Goal: Find specific page/section: Find specific page/section

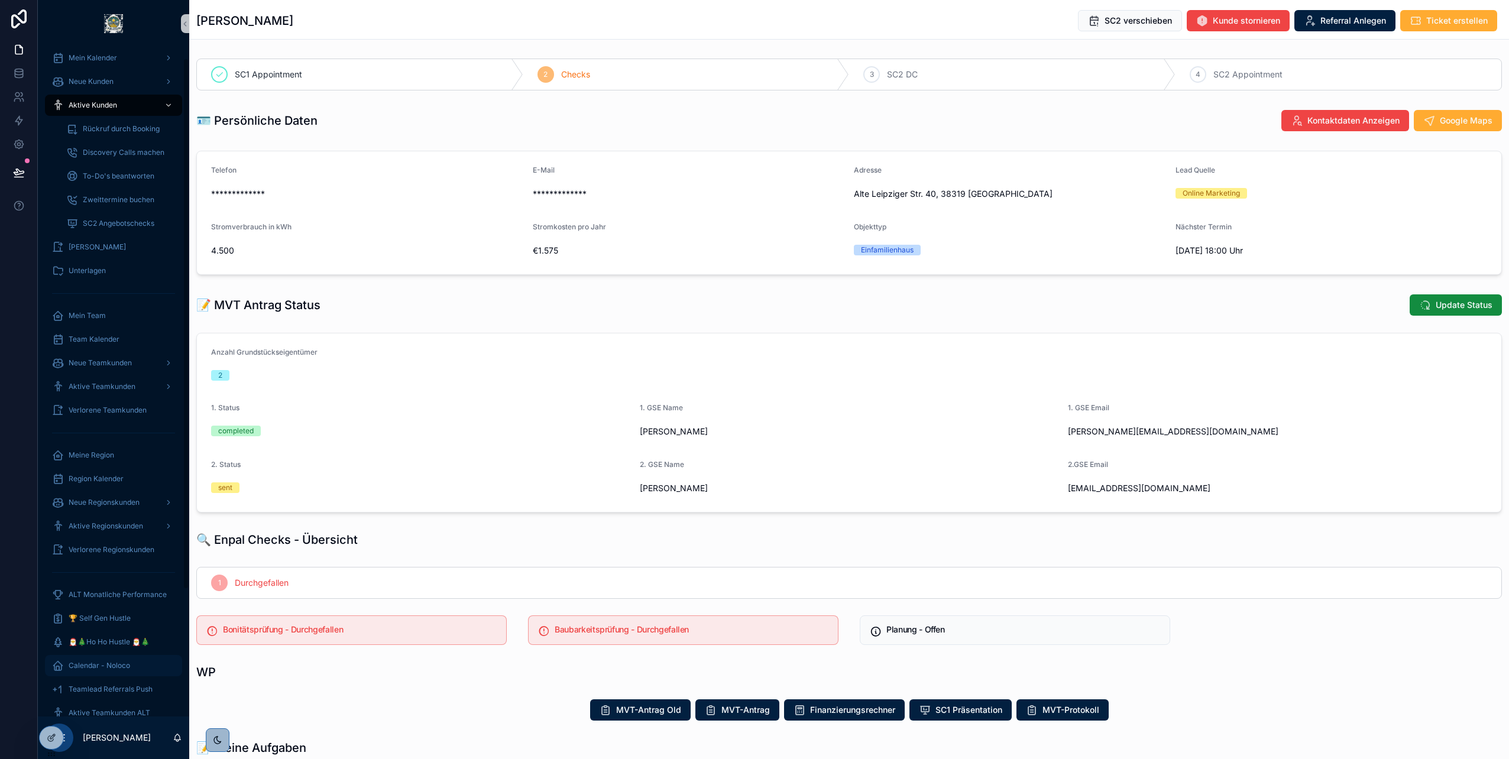
scroll to position [173, 0]
click at [101, 688] on span "Kundenübersicht" at bounding box center [97, 690] width 57 height 9
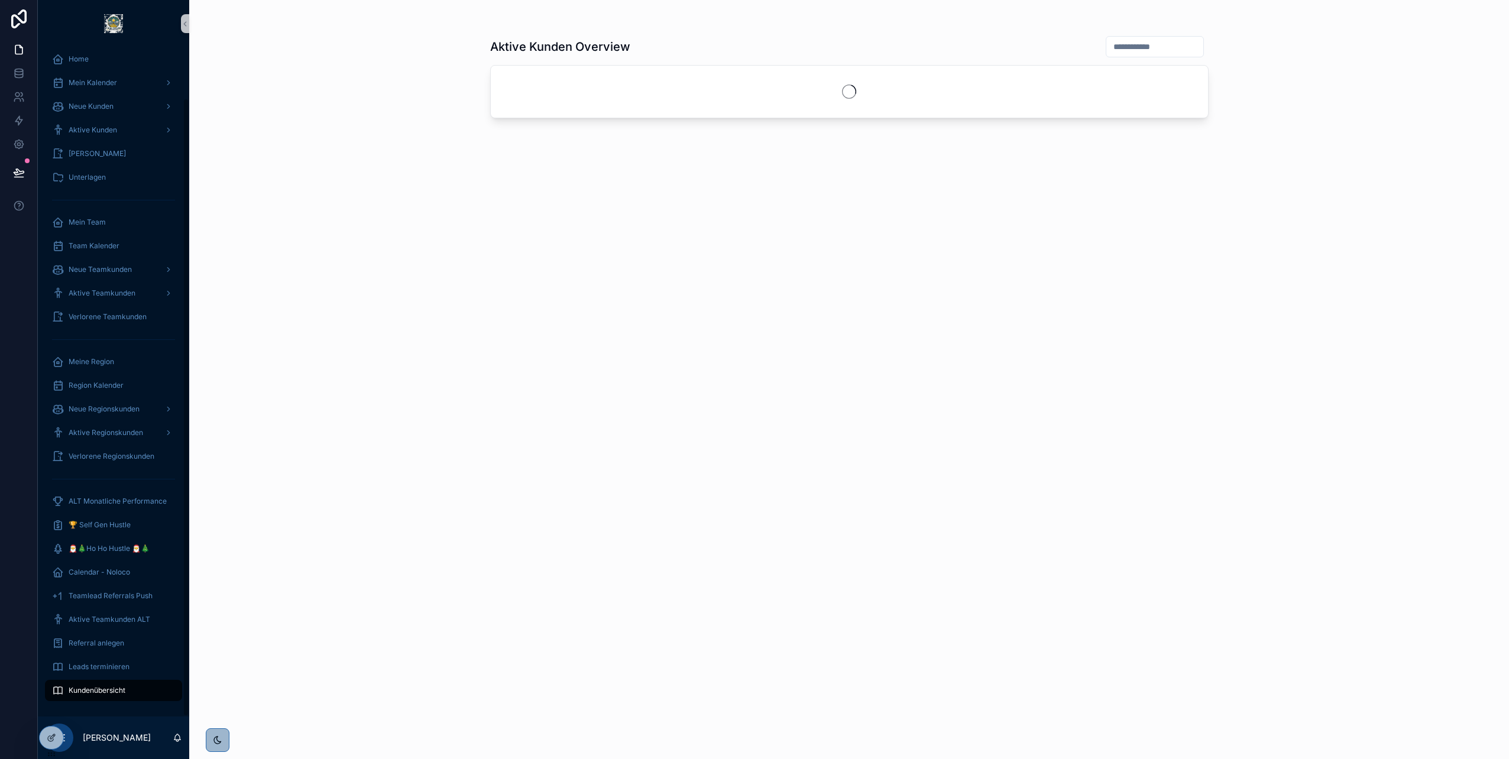
scroll to position [54, 0]
click at [1113, 43] on input "scrollable content" at bounding box center [1154, 46] width 97 height 17
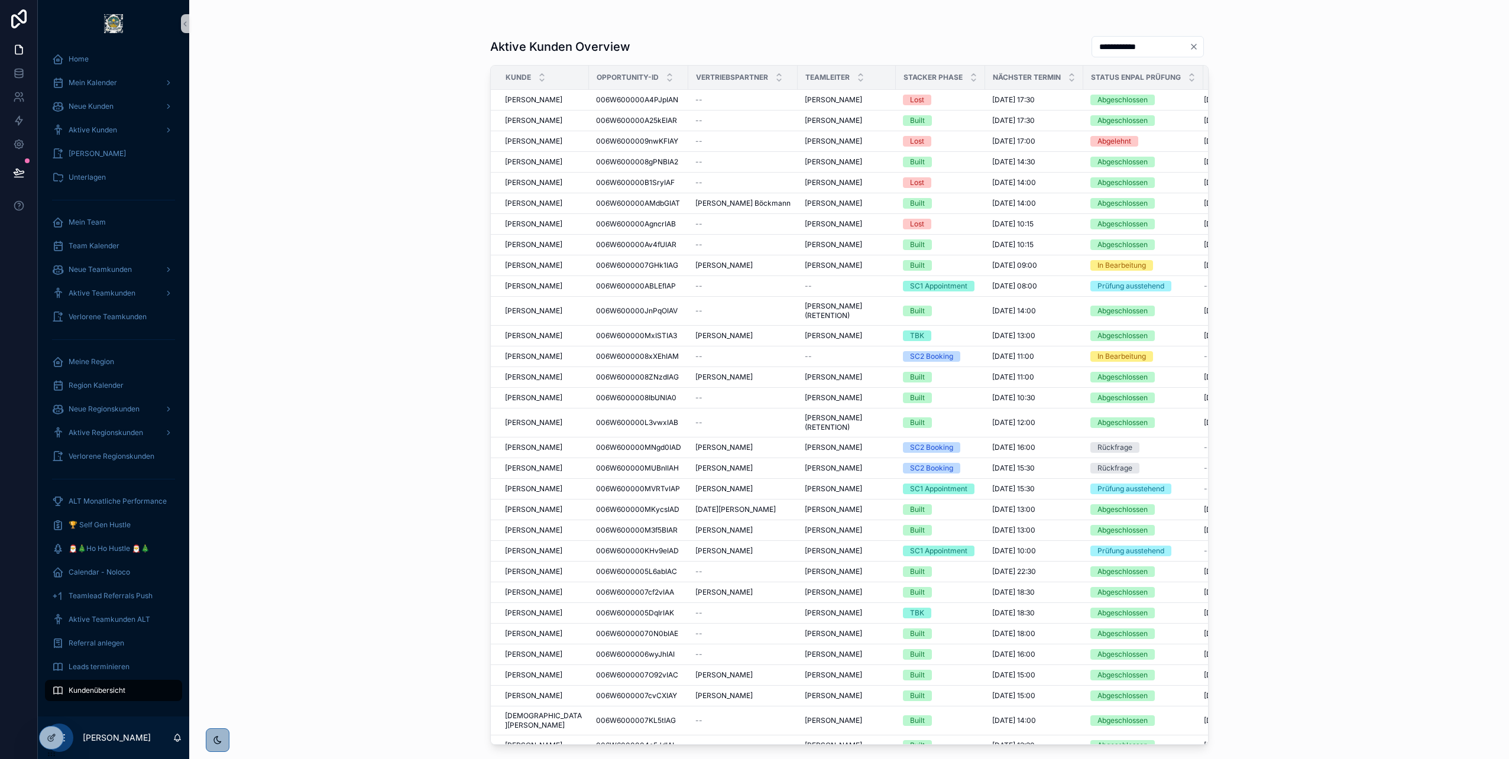
type input "**********"
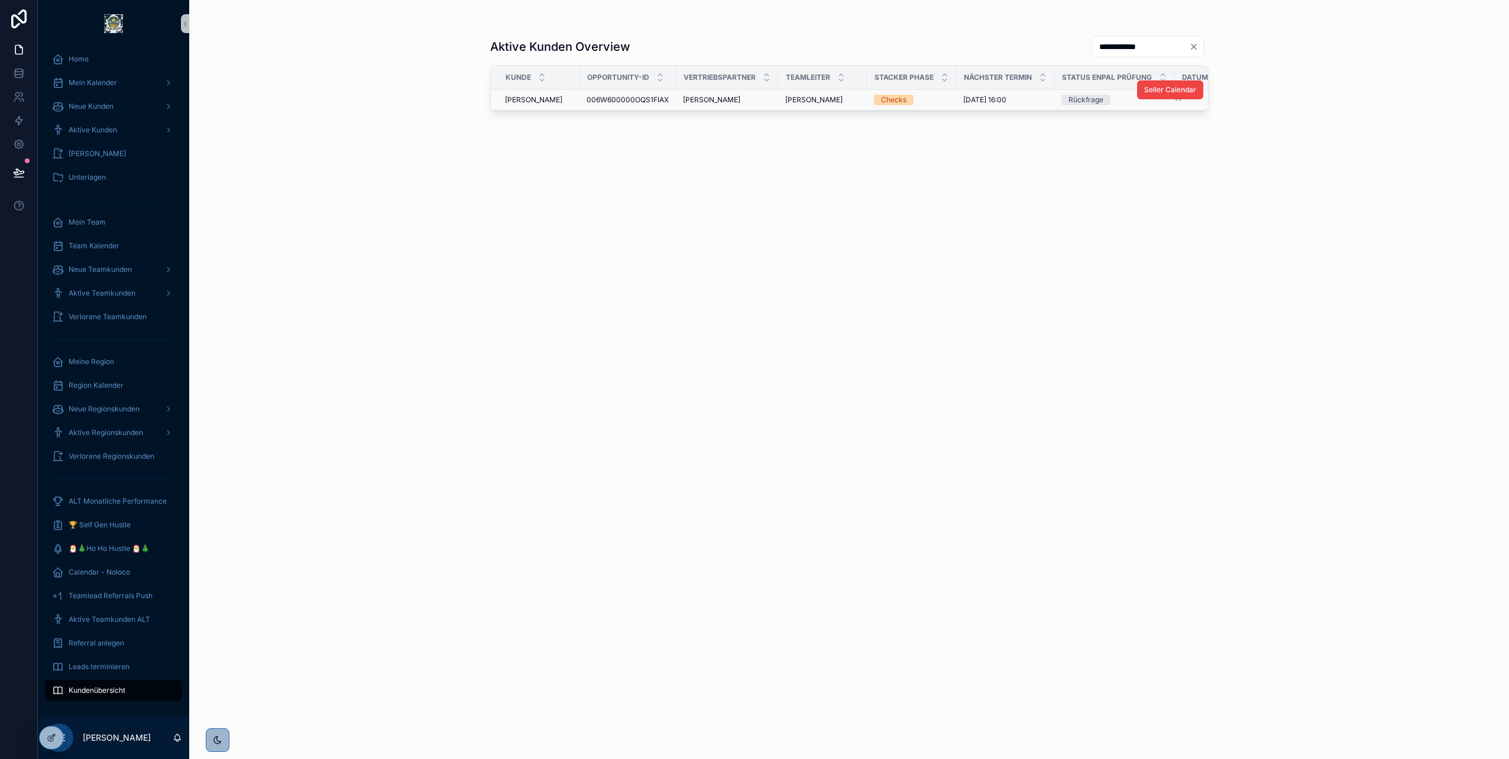
click at [522, 98] on span "[PERSON_NAME]" at bounding box center [533, 99] width 57 height 9
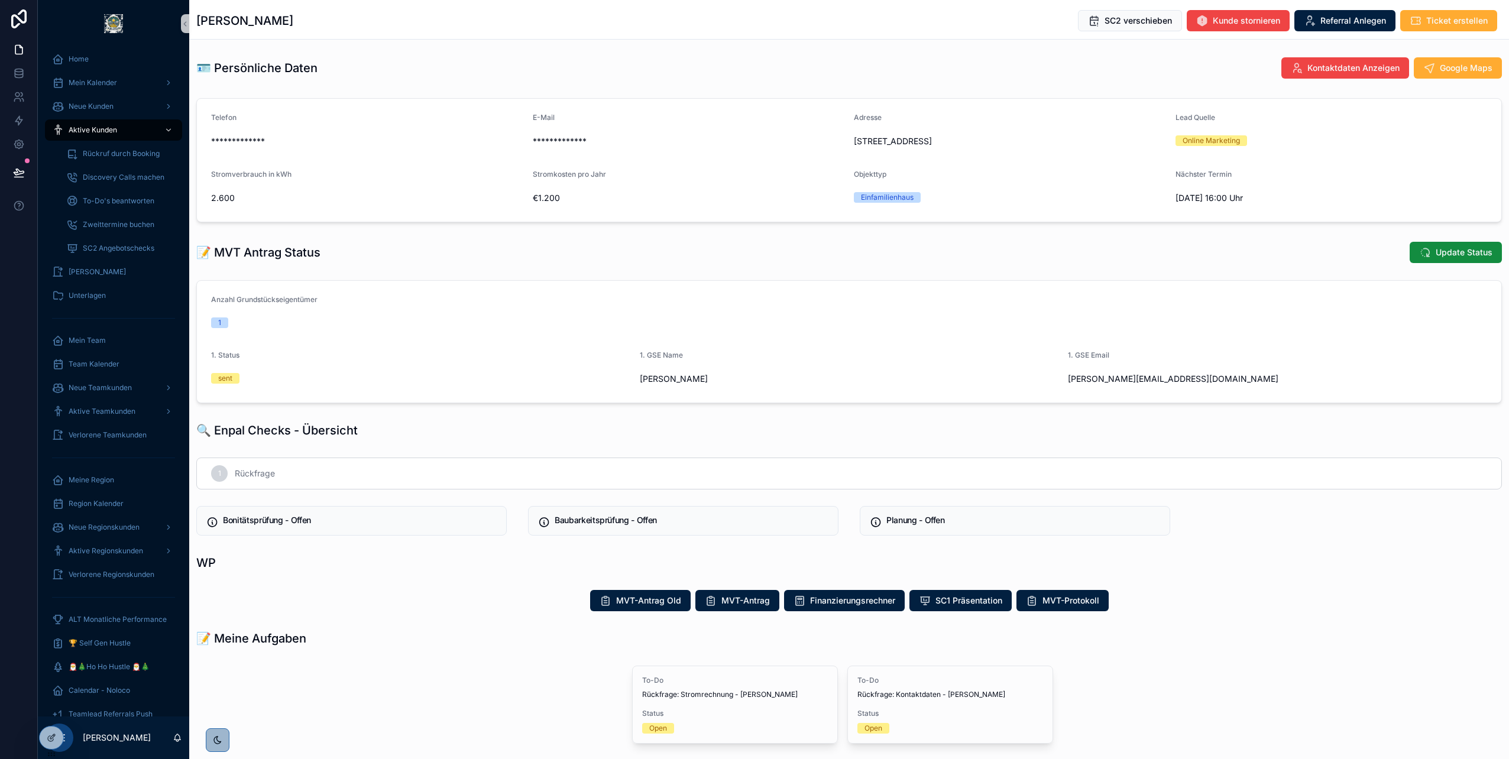
scroll to position [348, 0]
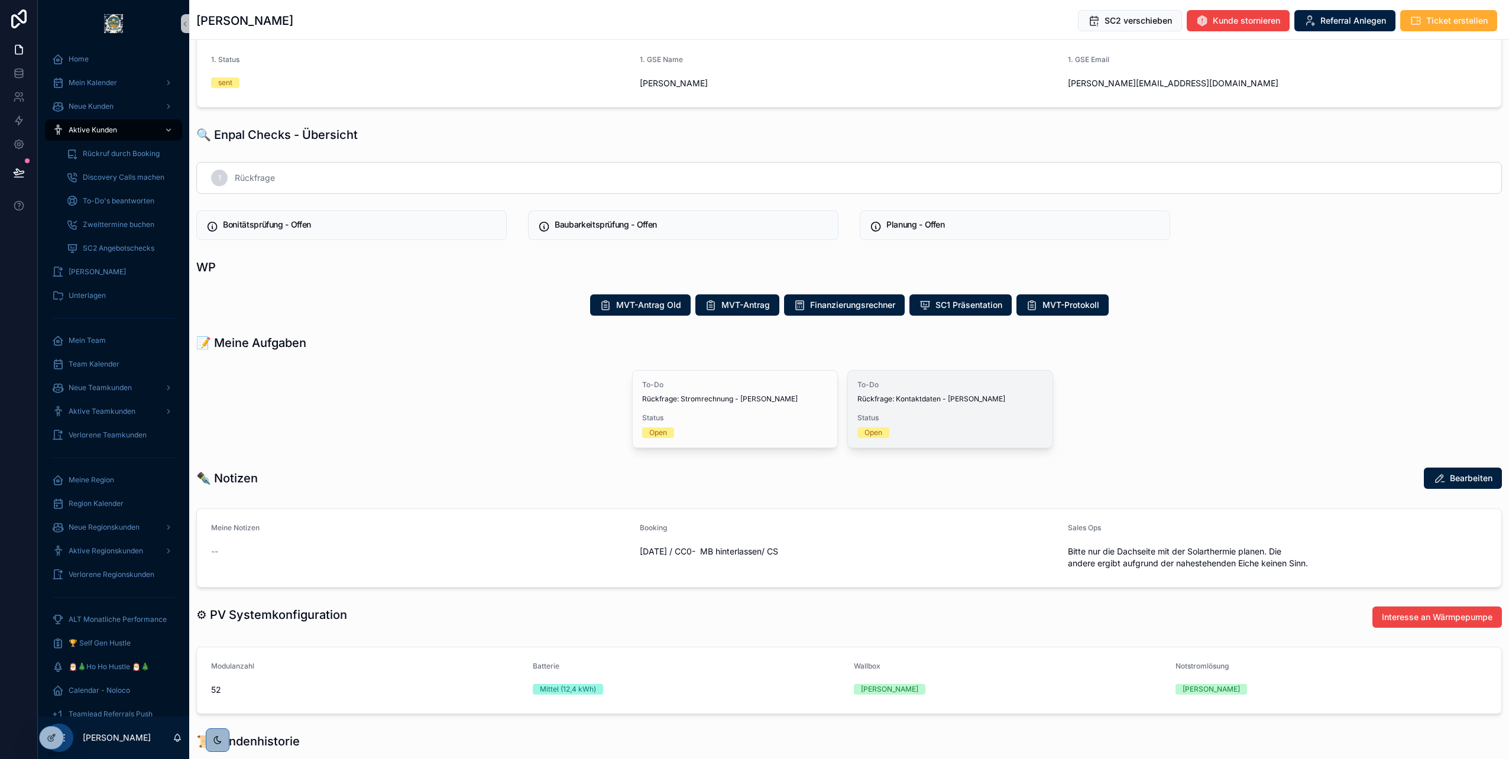
click at [879, 398] on span "Rückfrage: Kontaktdaten - [PERSON_NAME]" at bounding box center [950, 398] width 186 height 9
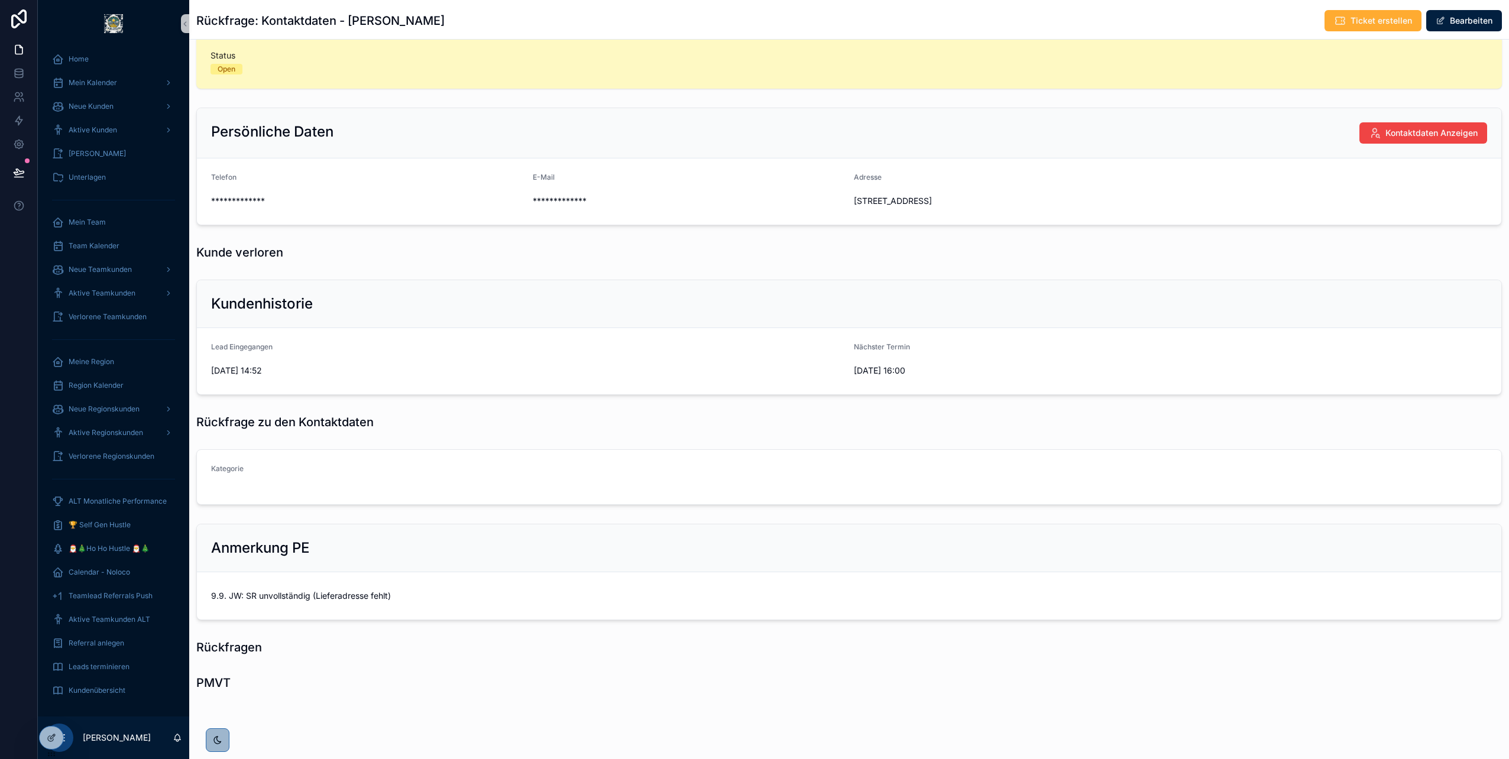
scroll to position [35, 0]
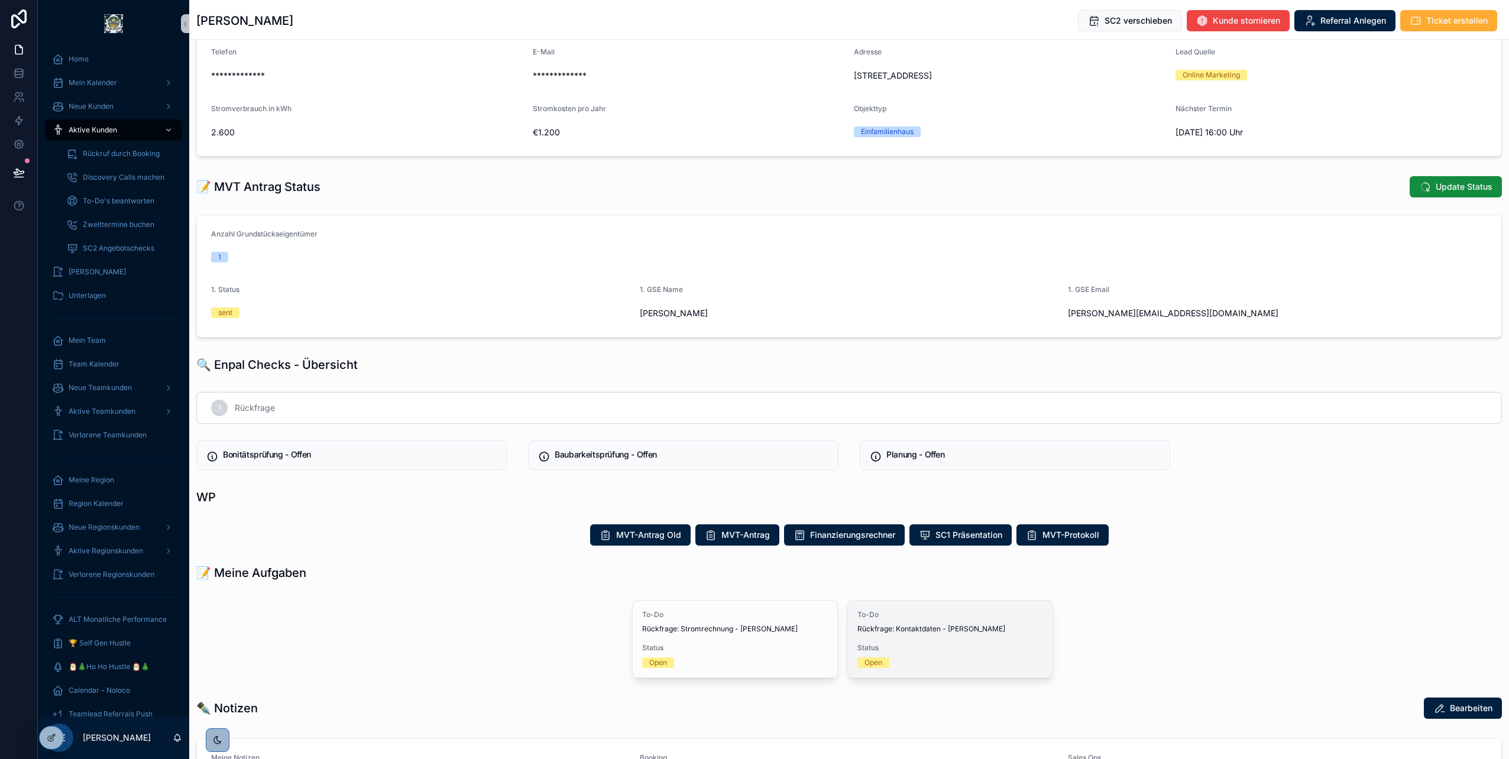
click at [933, 632] on span "Rückfrage: Kontaktdaten - [PERSON_NAME]" at bounding box center [950, 628] width 186 height 9
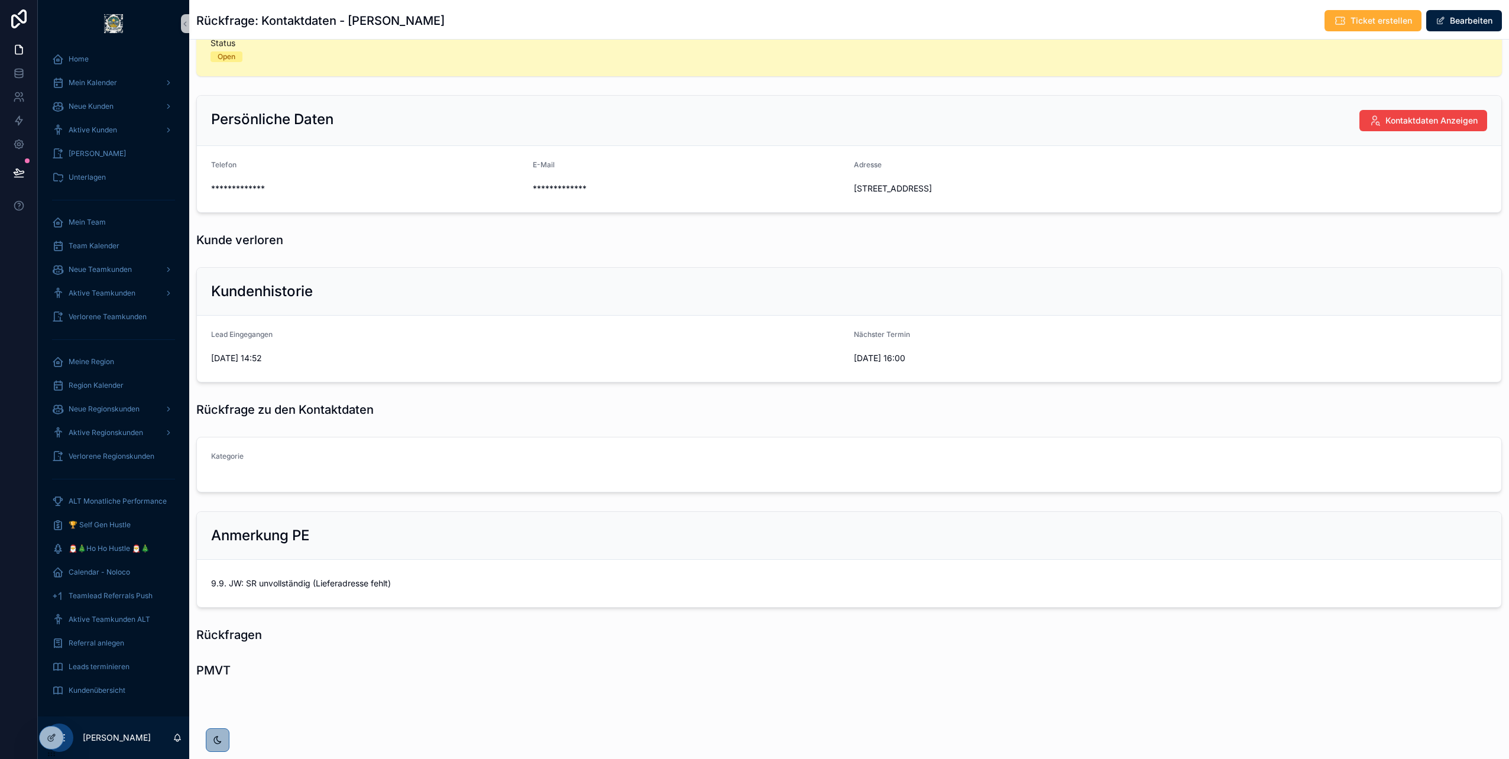
scroll to position [35, 0]
